Goal: Information Seeking & Learning: Learn about a topic

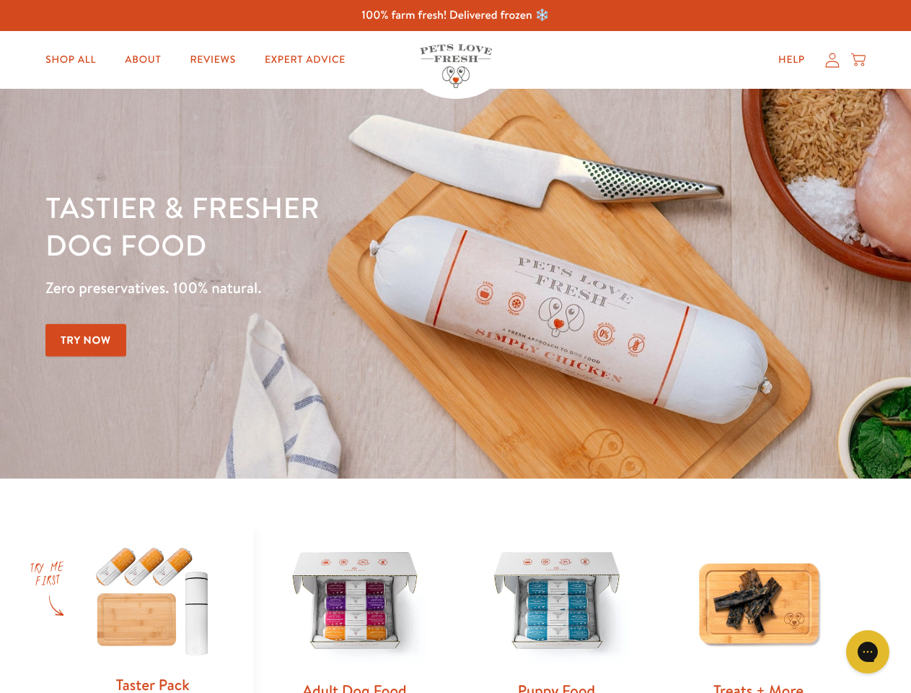
click at [455, 346] on div "Tastier & fresher dog food Zero preservatives. 100% natural. Try Now" at bounding box center [318, 283] width 547 height 190
click at [868, 652] on icon "Gorgias live chat" at bounding box center [868, 651] width 14 height 14
